Goal: Task Accomplishment & Management: Manage account settings

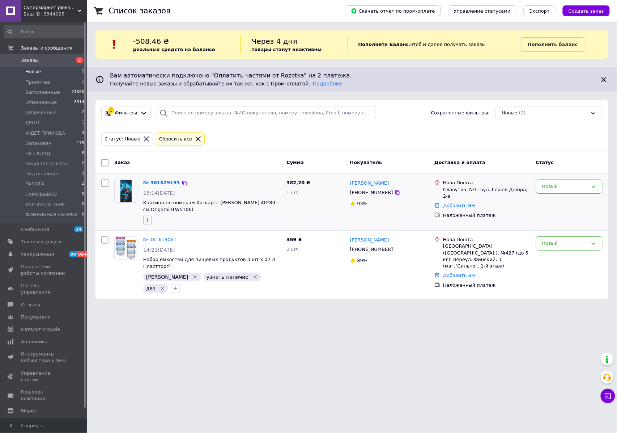
click at [146, 220] on icon "button" at bounding box center [148, 220] width 6 height 6
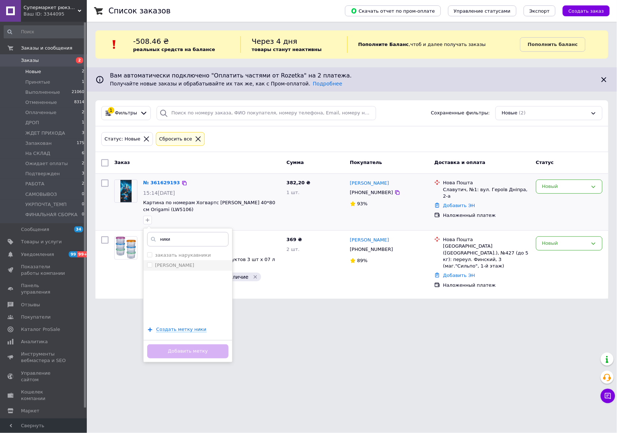
type input "ники"
click at [169, 268] on label "Никита" at bounding box center [174, 264] width 39 height 5
checkbox input "true"
click at [191, 354] on button "Добавить метку" at bounding box center [187, 351] width 81 height 14
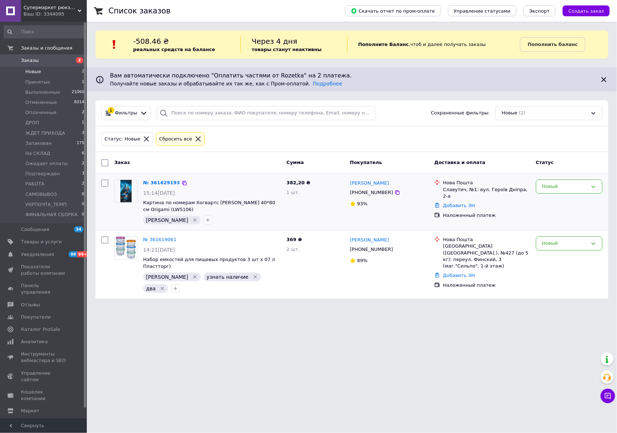
click at [562, 196] on div "Новый" at bounding box center [569, 202] width 72 height 51
click at [559, 193] on div "Новый" at bounding box center [569, 186] width 67 height 14
click at [554, 198] on li "Подтвержден" at bounding box center [570, 195] width 66 height 13
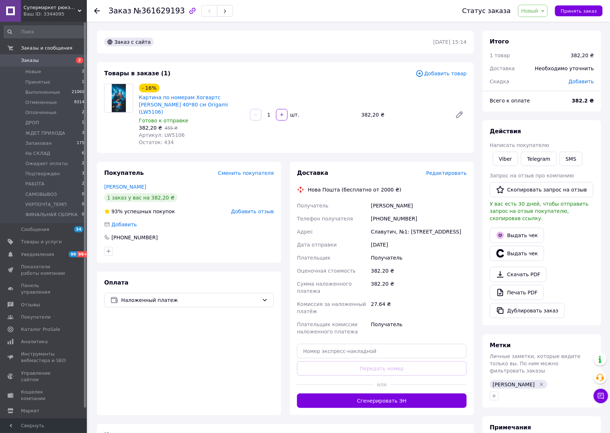
click at [174, 132] on span "Артикул: LW5106" at bounding box center [162, 135] width 46 height 6
copy span "LW5106"
click at [502, 161] on link "Viber" at bounding box center [505, 159] width 25 height 14
click at [174, 132] on span "Артикул: LW5106" at bounding box center [162, 135] width 46 height 6
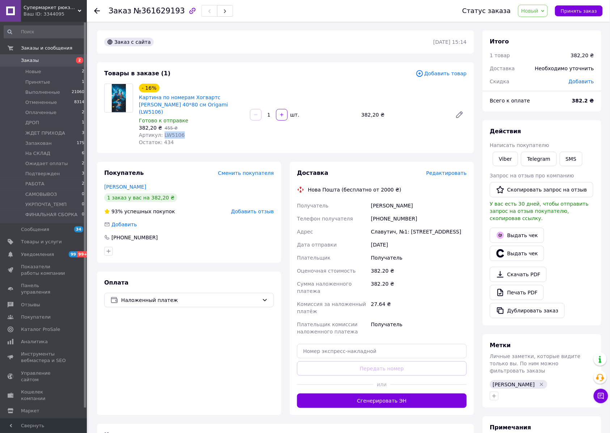
click at [173, 132] on span "Артикул: LW5106" at bounding box center [162, 135] width 46 height 6
click at [530, 4] on div "Статус заказа Новый Принят Выполнен Отменен Оплаченный ДРОП ЖДЕТ ПРИХОДА Запако…" at bounding box center [525, 11] width 155 height 22
click at [532, 12] on span "Новый" at bounding box center [529, 11] width 17 height 6
click at [536, 21] on li "Принят" at bounding box center [548, 25] width 59 height 11
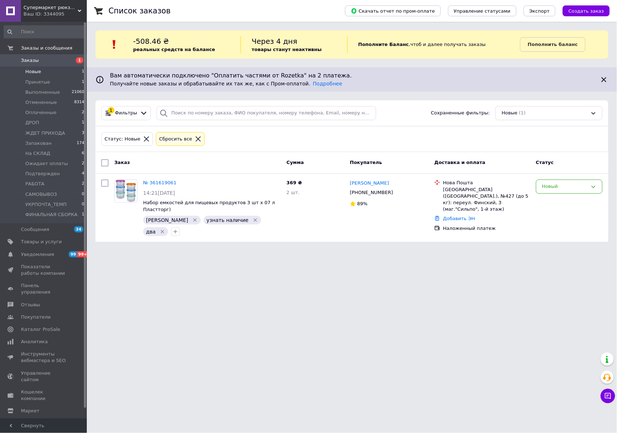
click at [48, 60] on span "Заказы" at bounding box center [44, 60] width 46 height 7
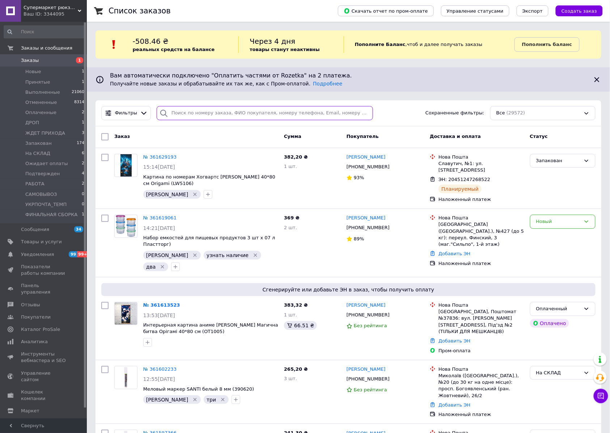
click at [220, 115] on input "search" at bounding box center [265, 113] width 216 height 14
paste input "0971399588"
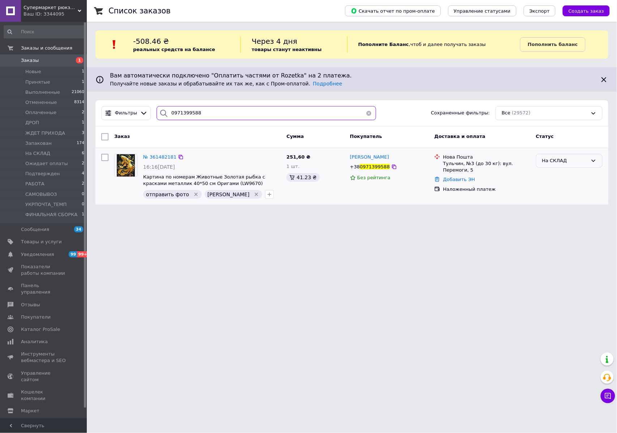
type input "0971399588"
click at [558, 161] on div "На СКЛАД" at bounding box center [565, 161] width 46 height 8
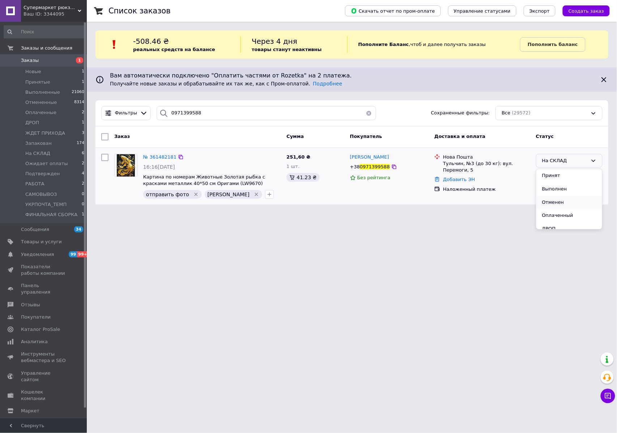
click at [559, 202] on li "Отменен" at bounding box center [570, 202] width 66 height 13
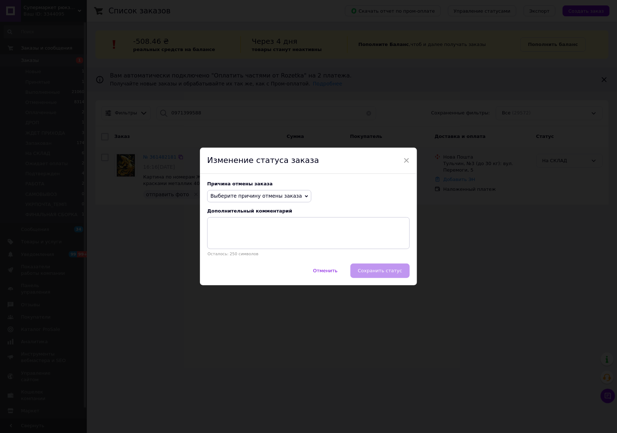
click at [252, 197] on span "Выберите причину отмены заказа" at bounding box center [257, 196] width 92 height 6
click at [245, 239] on li "По просьбе покупателя" at bounding box center [259, 241] width 103 height 10
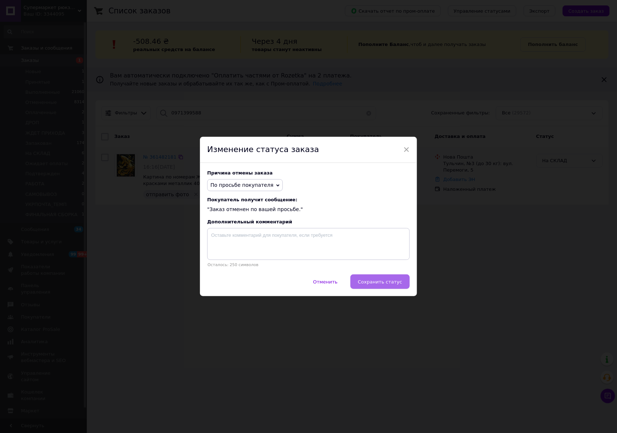
click at [380, 279] on button "Сохранить статус" at bounding box center [380, 281] width 59 height 14
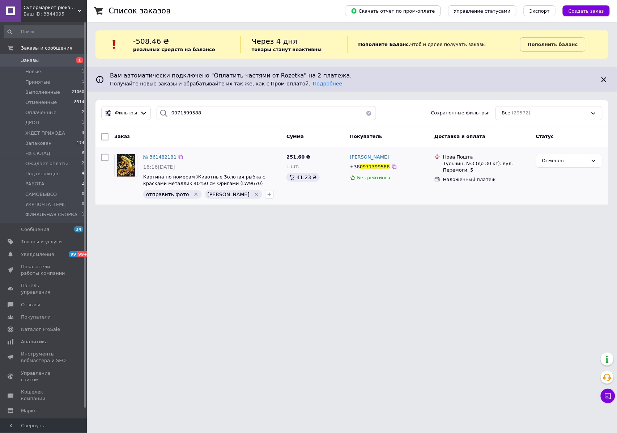
drag, startPoint x: 34, startPoint y: 71, endPoint x: 52, endPoint y: 57, distance: 23.2
click at [34, 71] on span "Новые" at bounding box center [33, 71] width 16 height 7
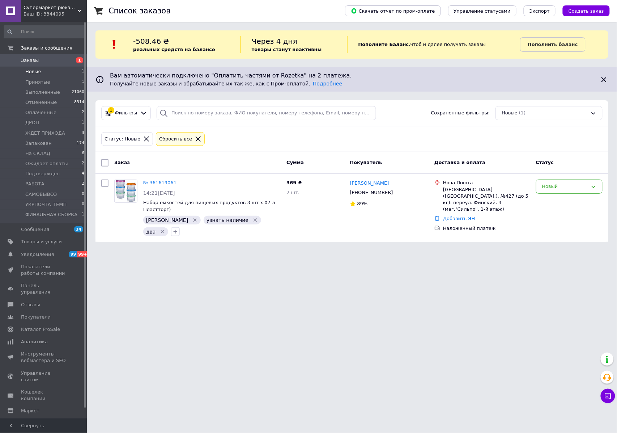
click at [35, 59] on span "Заказы" at bounding box center [30, 60] width 18 height 7
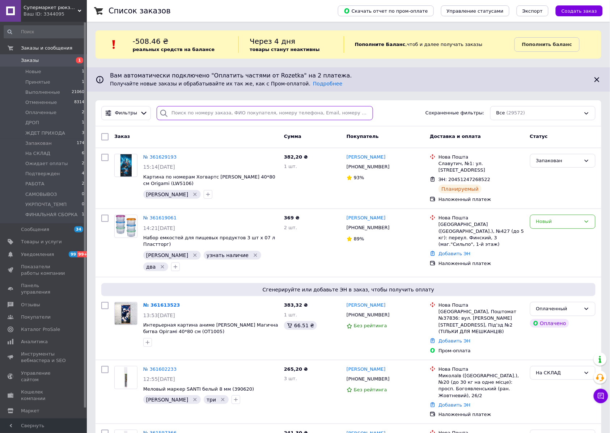
click at [227, 116] on input "search" at bounding box center [265, 113] width 216 height 14
paste input "361542468"
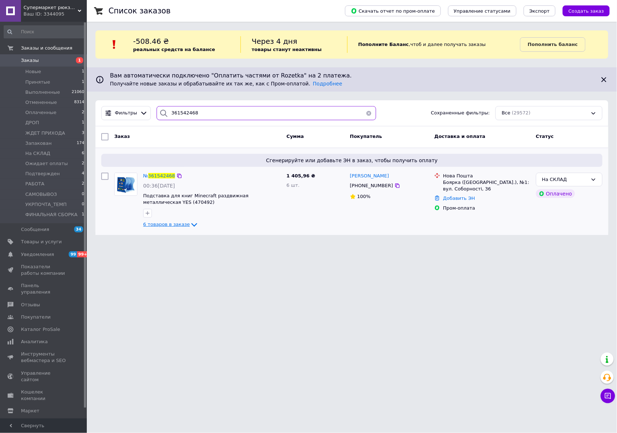
type input "361542468"
click at [178, 222] on span "6 товаров в заказе" at bounding box center [166, 223] width 47 height 5
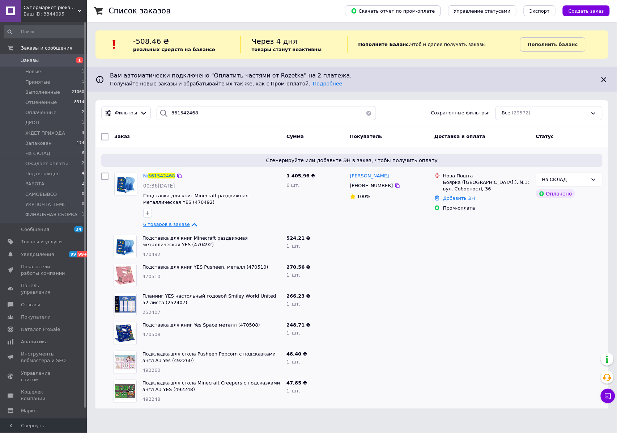
click at [178, 222] on span "6 товаров в заказе" at bounding box center [166, 223] width 47 height 5
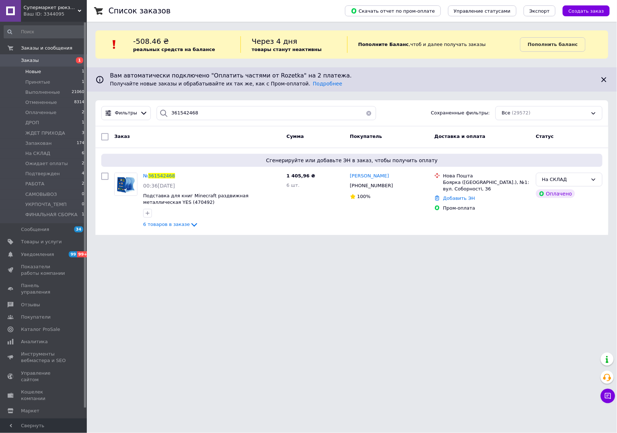
click at [35, 72] on span "Новые" at bounding box center [33, 71] width 16 height 7
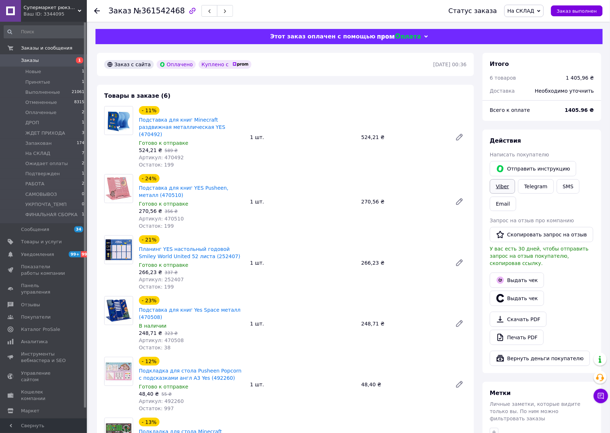
click at [504, 184] on link "Viber" at bounding box center [502, 186] width 25 height 14
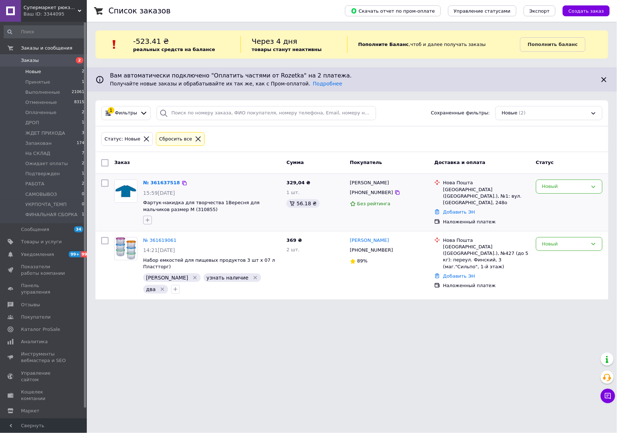
click at [148, 216] on div at bounding box center [148, 220] width 12 height 12
click at [145, 221] on icon "button" at bounding box center [148, 220] width 6 height 6
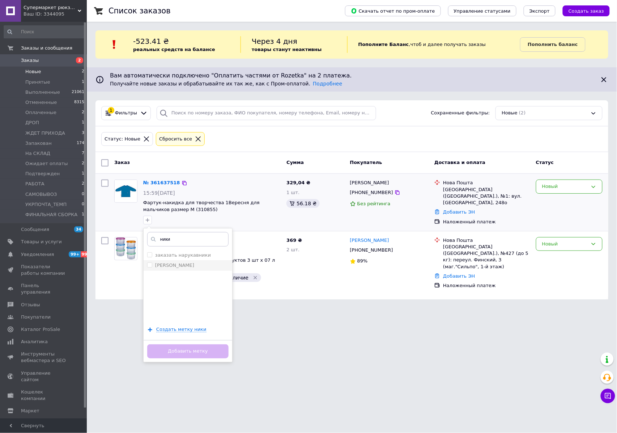
type input "ники"
click at [171, 262] on li "[PERSON_NAME]" at bounding box center [188, 265] width 89 height 10
checkbox input "true"
click at [182, 350] on button "Добавить метку" at bounding box center [187, 351] width 81 height 14
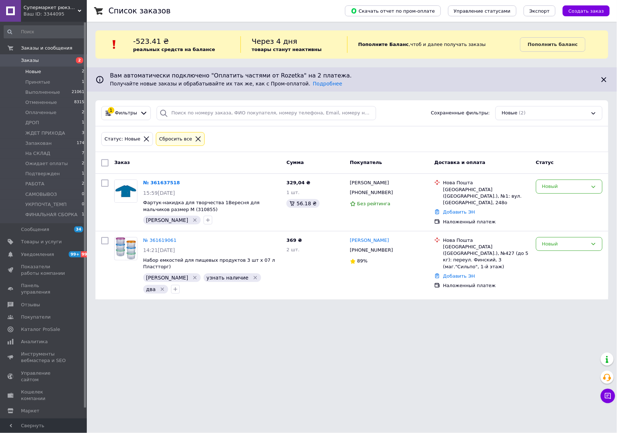
click at [52, 61] on span "Заказы" at bounding box center [44, 60] width 46 height 7
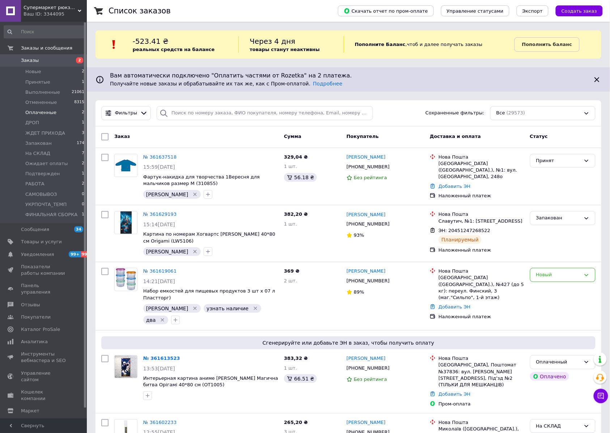
click at [44, 116] on span "Оплаченные" at bounding box center [40, 112] width 31 height 7
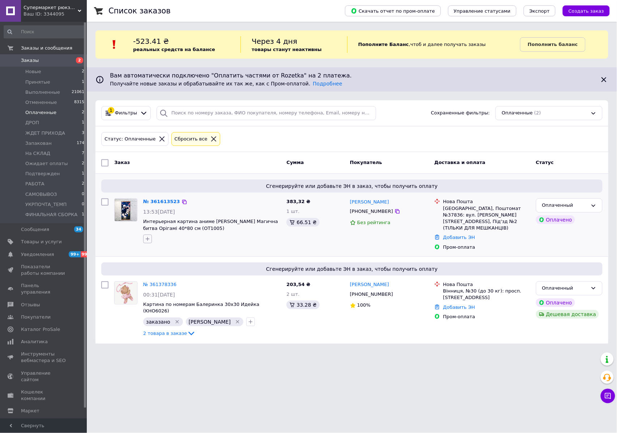
click at [148, 238] on icon "button" at bounding box center [148, 239] width 6 height 6
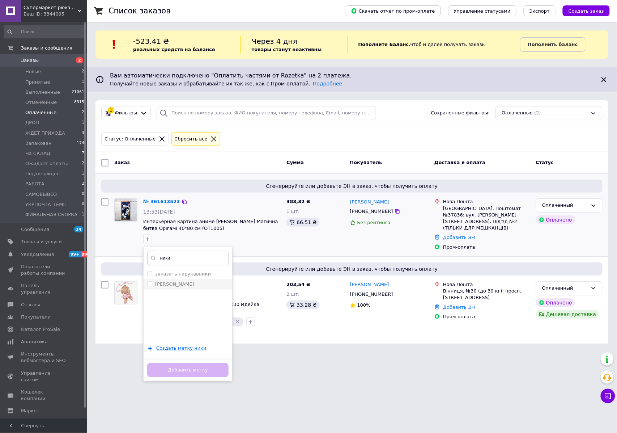
type input "ники"
click at [174, 283] on div "[PERSON_NAME]" at bounding box center [187, 284] width 81 height 7
checkbox input "true"
click at [189, 372] on button "Добавить метку" at bounding box center [187, 370] width 81 height 14
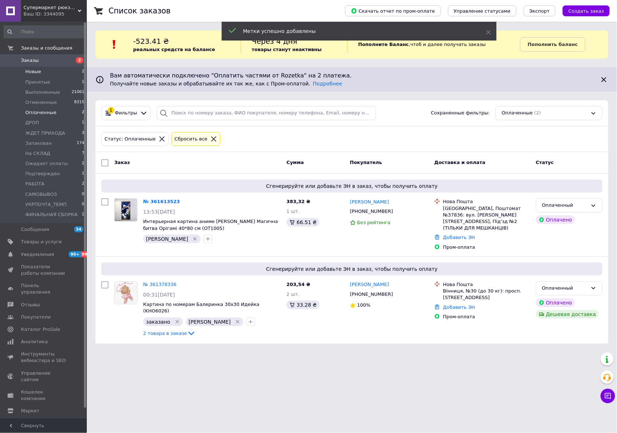
click at [35, 74] on span "Новые" at bounding box center [33, 71] width 16 height 7
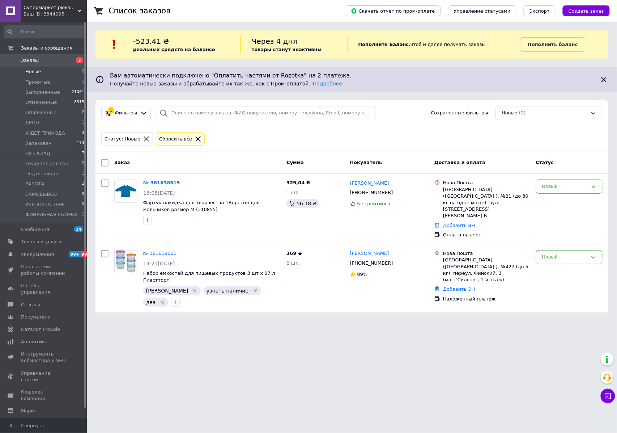
click at [50, 61] on span "Заказы" at bounding box center [44, 60] width 46 height 7
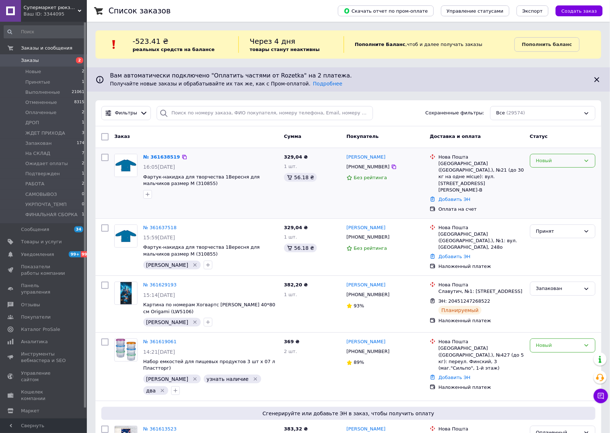
click at [545, 162] on div "Новый" at bounding box center [558, 161] width 45 height 8
click at [554, 202] on li "Отменен" at bounding box center [562, 202] width 65 height 13
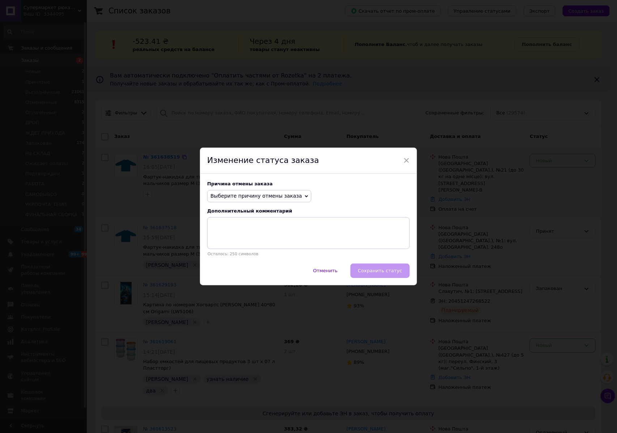
click at [255, 198] on span "Выберите причину отмены заказа" at bounding box center [257, 196] width 92 height 6
click at [238, 248] on li "Заказ-дубликат" at bounding box center [259, 251] width 103 height 10
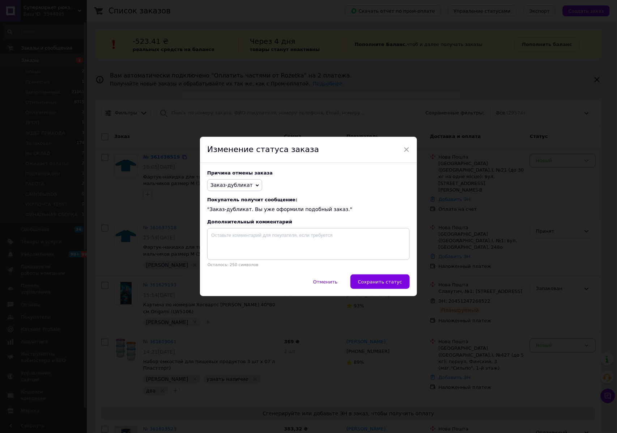
click at [377, 280] on span "Сохранить статус" at bounding box center [380, 281] width 44 height 5
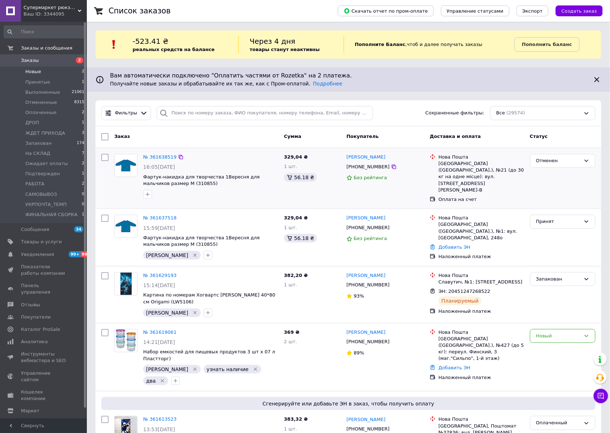
click at [32, 72] on span "Новые" at bounding box center [33, 71] width 16 height 7
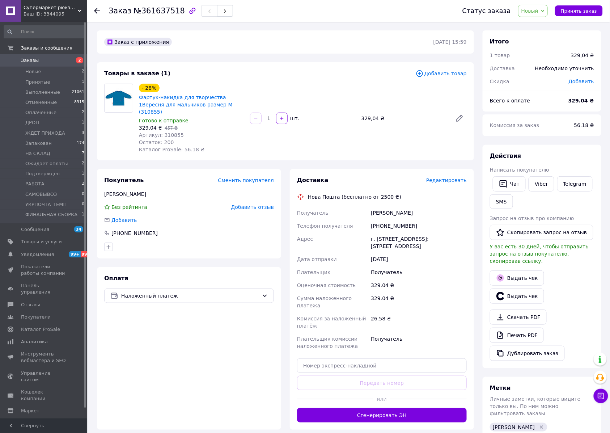
click at [171, 132] on span "Артикул: 310855" at bounding box center [161, 135] width 45 height 6
copy span "310855"
click at [543, 186] on link "Viber" at bounding box center [541, 183] width 25 height 15
drag, startPoint x: 533, startPoint y: 9, endPoint x: 537, endPoint y: 20, distance: 11.4
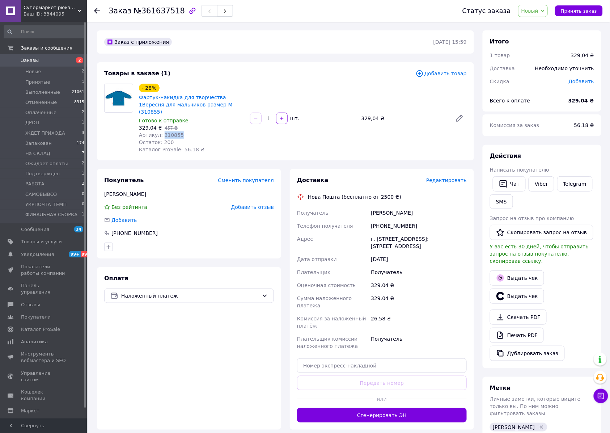
click at [533, 9] on span "Новый" at bounding box center [529, 11] width 17 height 6
click at [537, 20] on li "Принят" at bounding box center [548, 25] width 59 height 11
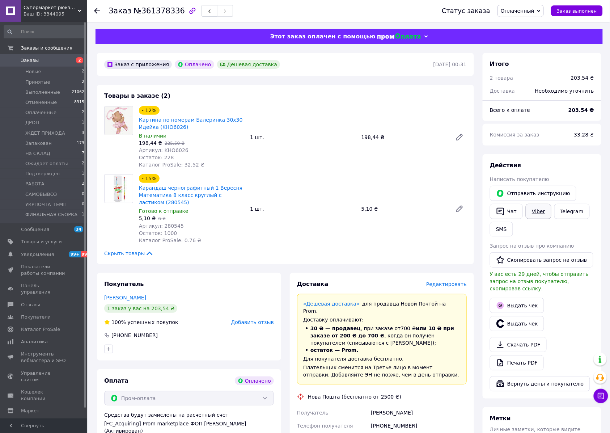
click at [538, 209] on link "Viber" at bounding box center [538, 211] width 25 height 15
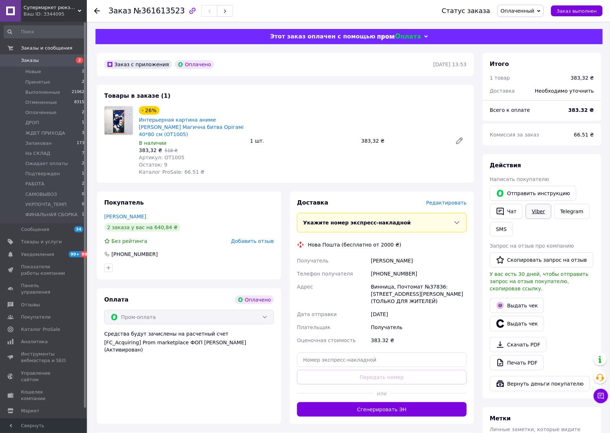
click at [532, 216] on link "Viber" at bounding box center [538, 211] width 25 height 15
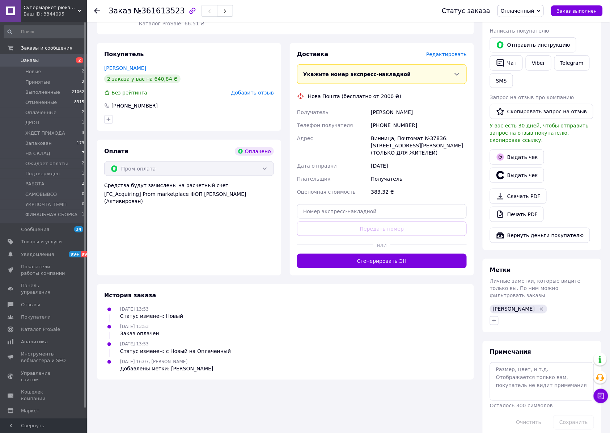
click at [491, 318] on icon "button" at bounding box center [494, 321] width 6 height 6
type input "подтв"
drag, startPoint x: 537, startPoint y: 344, endPoint x: 539, endPoint y: 375, distance: 31.5
click at [537, 352] on div "подтв" at bounding box center [534, 355] width 81 height 7
checkbox input "true"
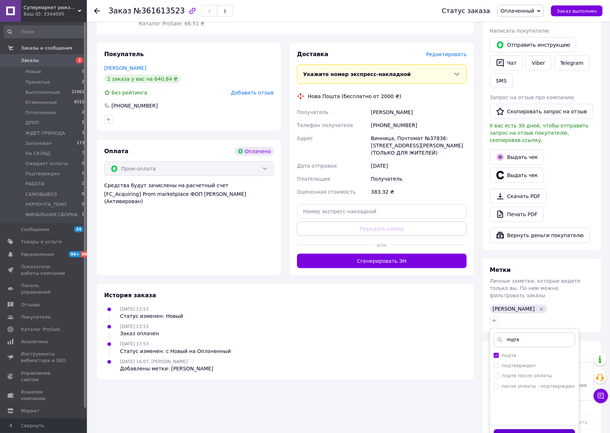
click at [541, 429] on button "Добавить метку" at bounding box center [534, 436] width 81 height 14
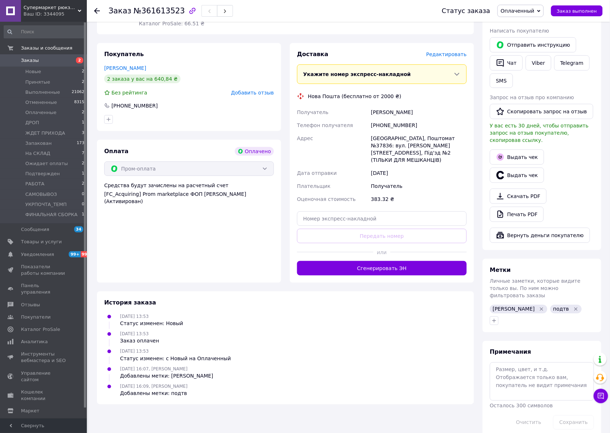
scroll to position [0, 0]
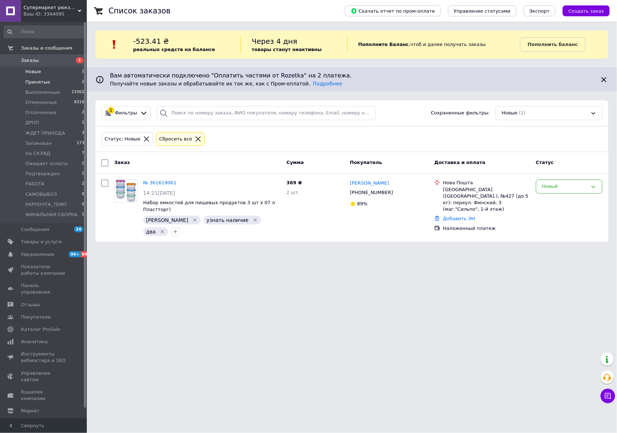
click at [39, 83] on span "Принятые" at bounding box center [37, 82] width 25 height 7
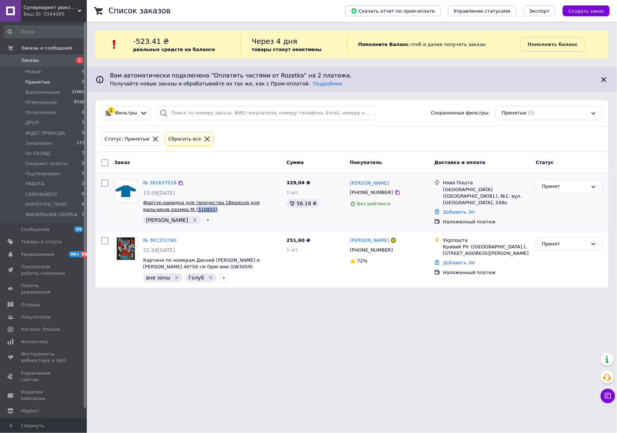
drag, startPoint x: 177, startPoint y: 211, endPoint x: 167, endPoint y: 210, distance: 10.1
click at [167, 210] on span "Фартук-накидка для творчества 1Вересня для мальчиков размер M (310855)" at bounding box center [212, 205] width 138 height 13
drag, startPoint x: 34, startPoint y: 68, endPoint x: 69, endPoint y: 44, distance: 43.1
click at [34, 68] on li "Новые 1" at bounding box center [44, 72] width 89 height 10
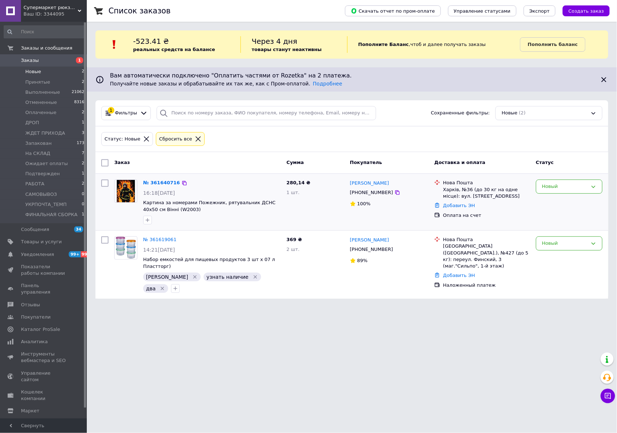
click at [147, 219] on icon "button" at bounding box center [148, 220] width 6 height 6
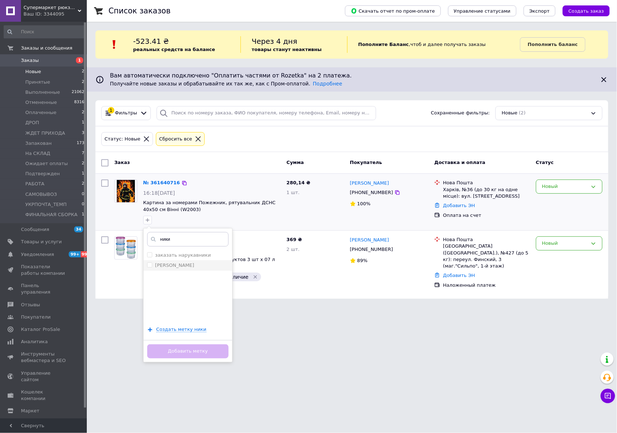
type input "ники"
click at [172, 270] on li "[PERSON_NAME]" at bounding box center [188, 265] width 89 height 10
checkbox input "true"
click at [196, 352] on button "Добавить метку" at bounding box center [187, 351] width 81 height 14
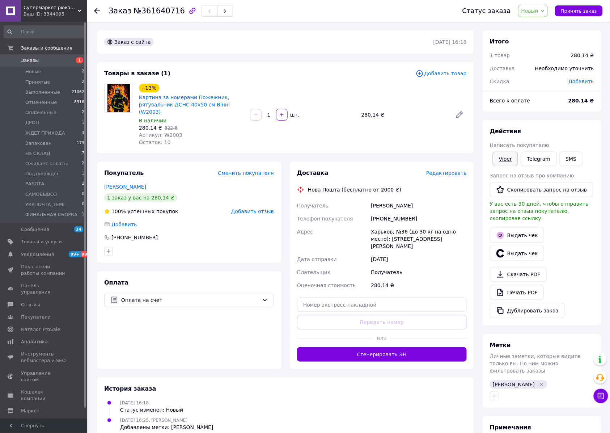
click at [499, 158] on link "Viber" at bounding box center [505, 159] width 25 height 14
click at [533, 10] on span "Новый" at bounding box center [529, 11] width 17 height 6
click at [550, 30] on li "Ожидает оплаты" at bounding box center [548, 28] width 59 height 11
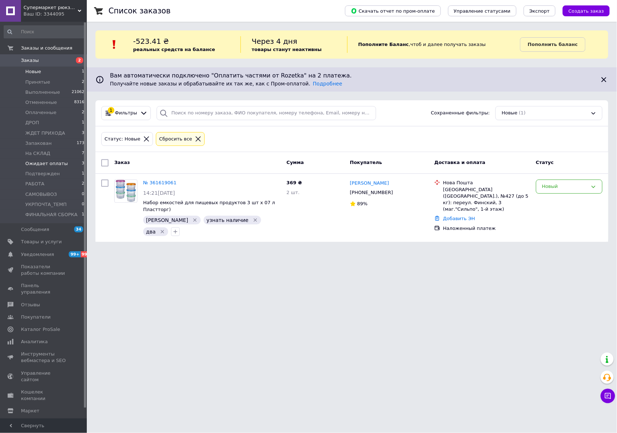
click at [43, 165] on span "Ожидает оплаты" at bounding box center [46, 163] width 43 height 7
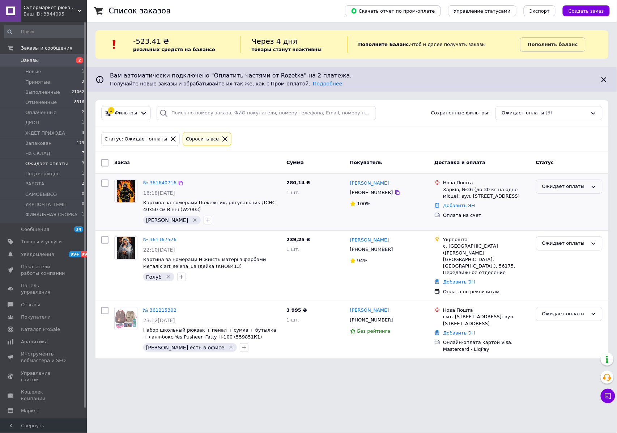
click at [558, 189] on div "Ожидает оплаты" at bounding box center [565, 187] width 46 height 8
click at [566, 241] on li "Оплаченный" at bounding box center [570, 241] width 66 height 13
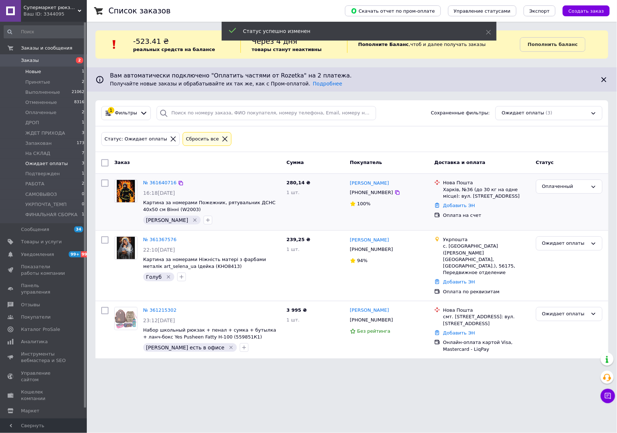
click at [32, 71] on span "Новые" at bounding box center [33, 71] width 16 height 7
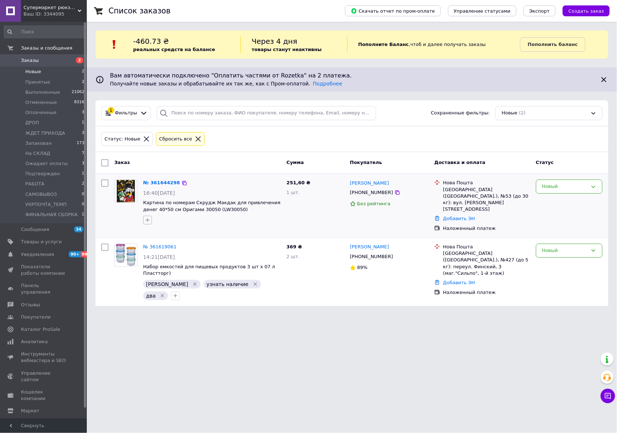
click at [147, 220] on icon "button" at bounding box center [148, 220] width 6 height 6
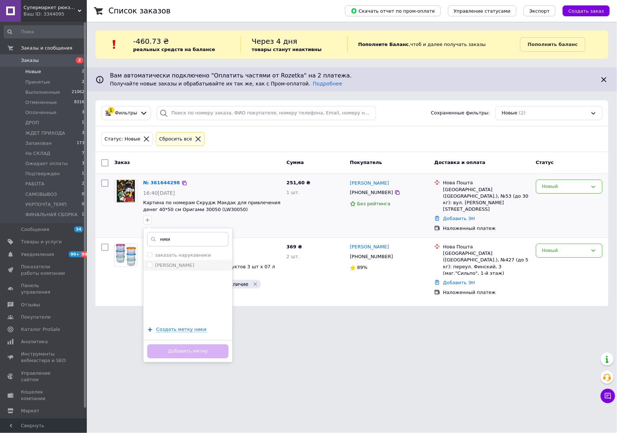
type input "ники"
click at [164, 261] on li "[PERSON_NAME]" at bounding box center [188, 265] width 89 height 10
checkbox input "true"
click at [184, 349] on button "Добавить метку" at bounding box center [187, 351] width 81 height 14
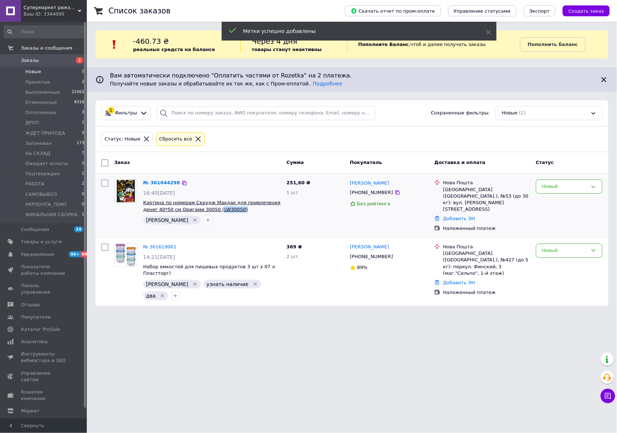
drag, startPoint x: 222, startPoint y: 210, endPoint x: 200, endPoint y: 210, distance: 22.1
click at [200, 210] on span "Картина по номерам Скрудж Макдак для привлечения денег 40*50 см Оригами 30050 (…" at bounding box center [212, 205] width 138 height 13
copy span "LW30050)"
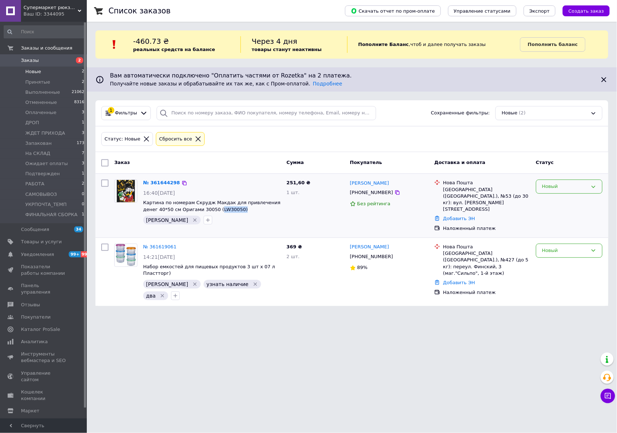
click at [548, 182] on div "Новый" at bounding box center [569, 186] width 67 height 14
click at [565, 224] on li "Подтвержден" at bounding box center [570, 224] width 66 height 13
